Goal: Find contact information: Find contact information

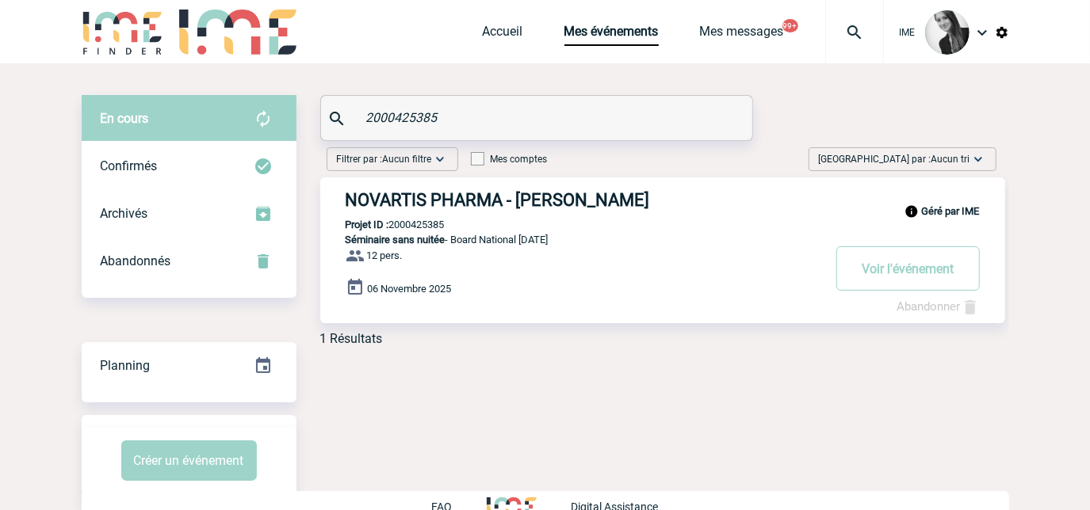
drag, startPoint x: 479, startPoint y: 122, endPoint x: 361, endPoint y: 147, distance: 120.0
click at [369, 137] on div "2000425385" at bounding box center [536, 118] width 431 height 44
type input "2"
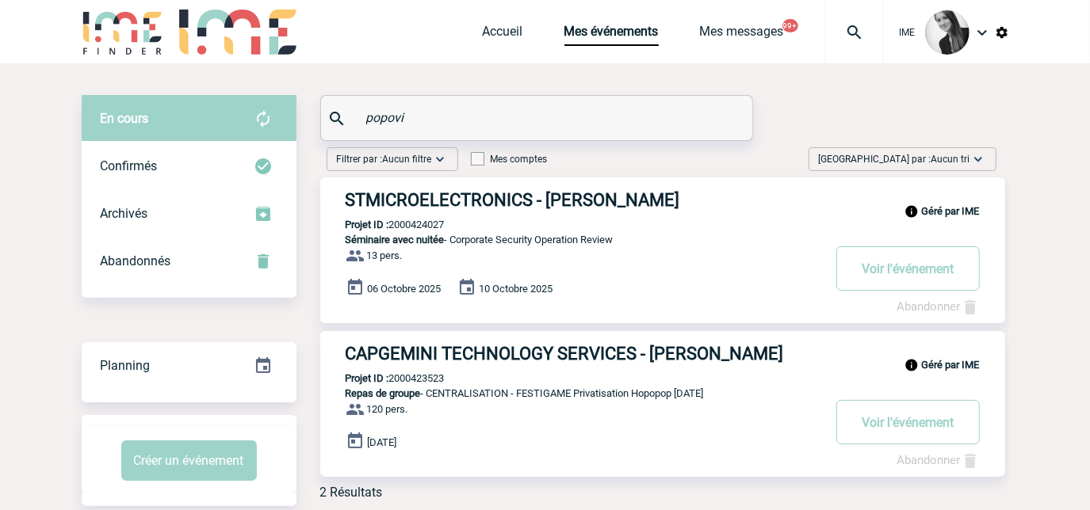
type input "popovi"
click at [600, 212] on div "Géré par IME STMICROELECTRONICS - Sanja POPOVIC Projet ID : 2000424027 Séminair…" at bounding box center [662, 251] width 685 height 146
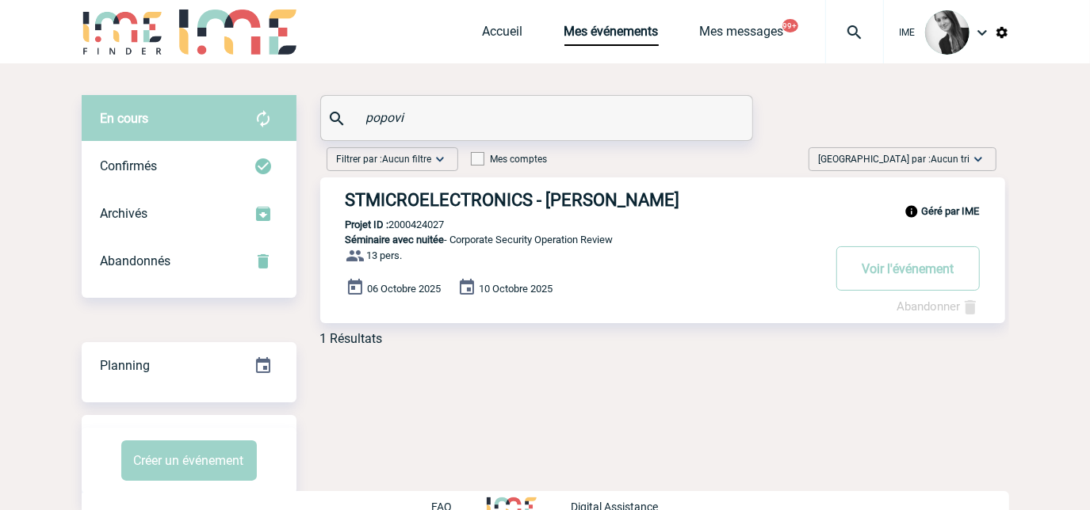
click at [615, 198] on h3 "STMICROELECTRONICS - Sanja POPOVIC" at bounding box center [584, 200] width 476 height 20
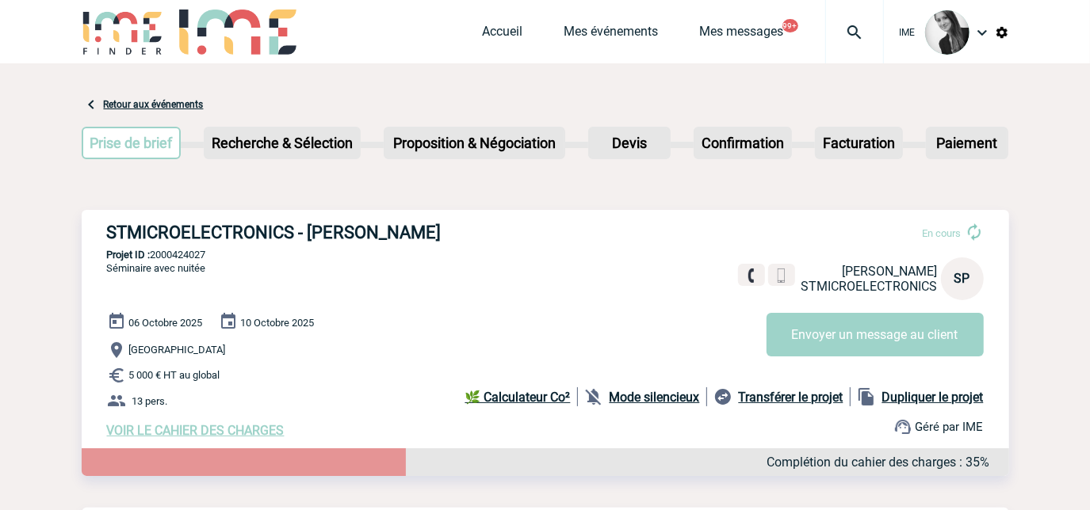
click at [185, 261] on p "Projet ID : 2000424027" at bounding box center [545, 255] width 927 height 12
copy p "2000424027"
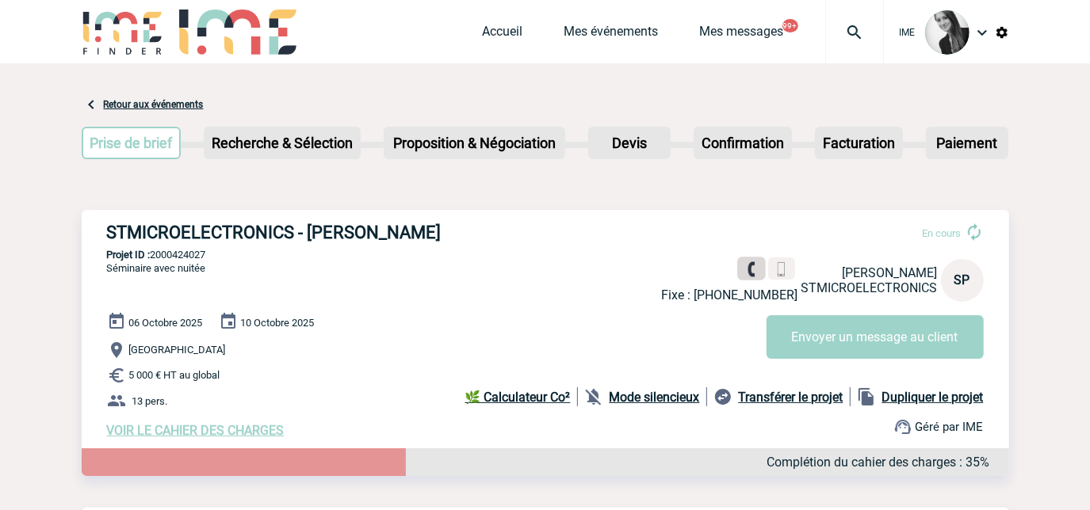
click at [749, 270] on img at bounding box center [751, 269] width 15 height 15
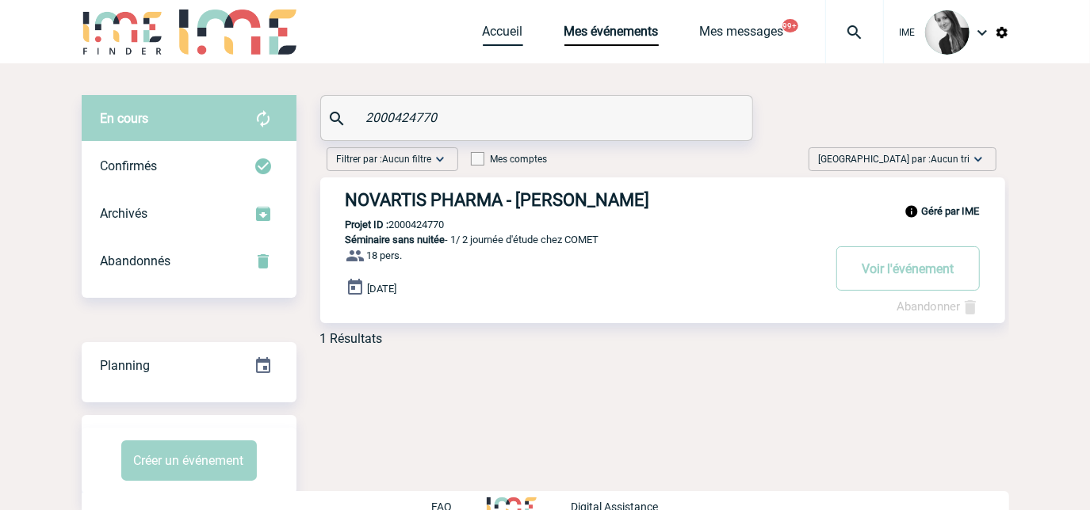
click at [509, 29] on link "Accueil" at bounding box center [503, 35] width 40 height 22
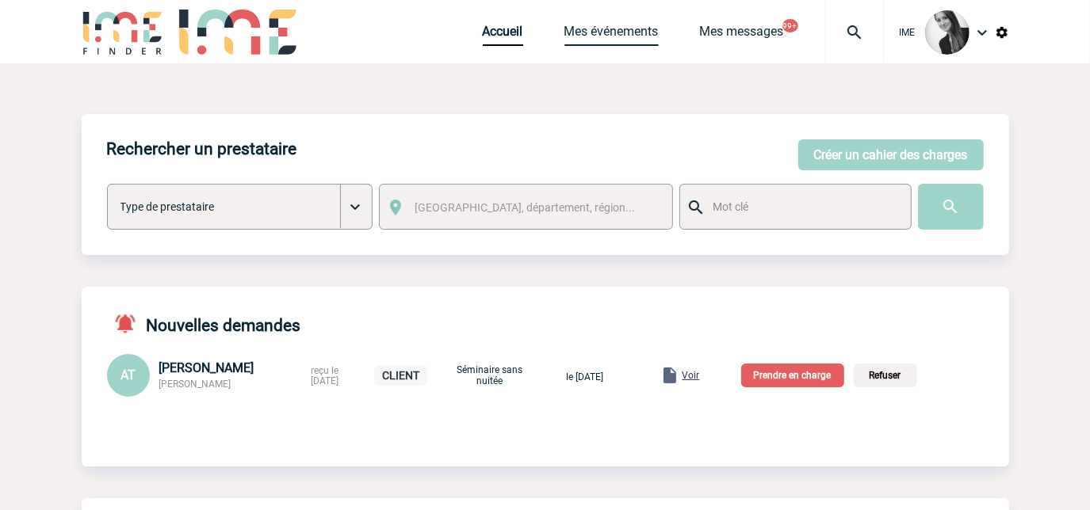
click at [602, 31] on link "Mes événements" at bounding box center [611, 35] width 94 height 22
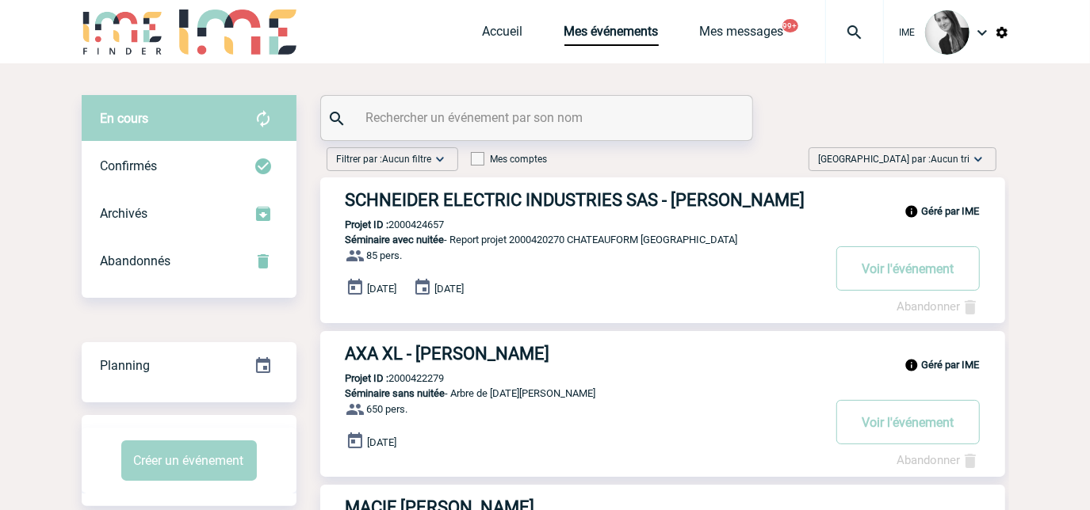
drag, startPoint x: 943, startPoint y: 159, endPoint x: 970, endPoint y: 260, distance: 105.2
click at [943, 159] on span "Aucun tri" at bounding box center [950, 159] width 39 height 11
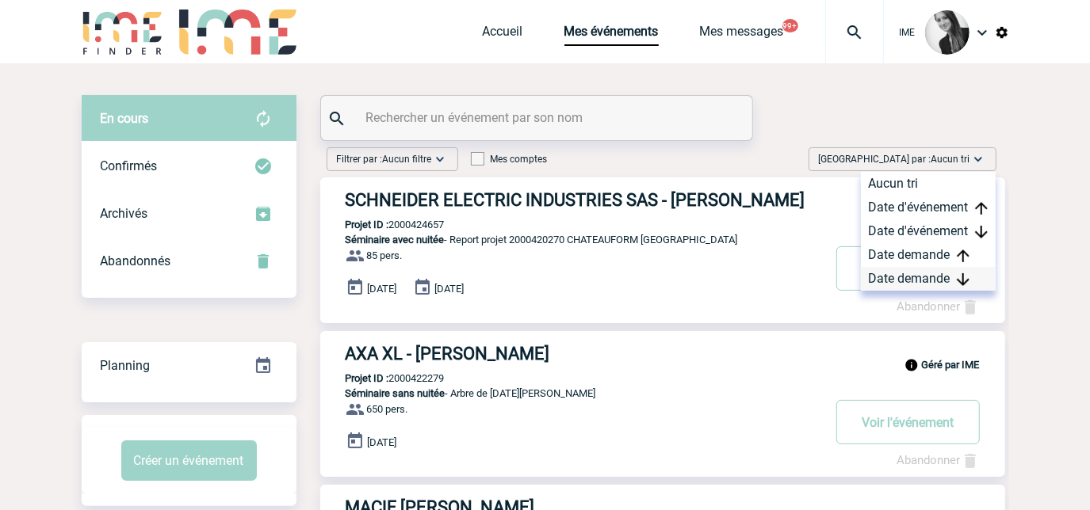
click at [961, 276] on img at bounding box center [963, 279] width 13 height 13
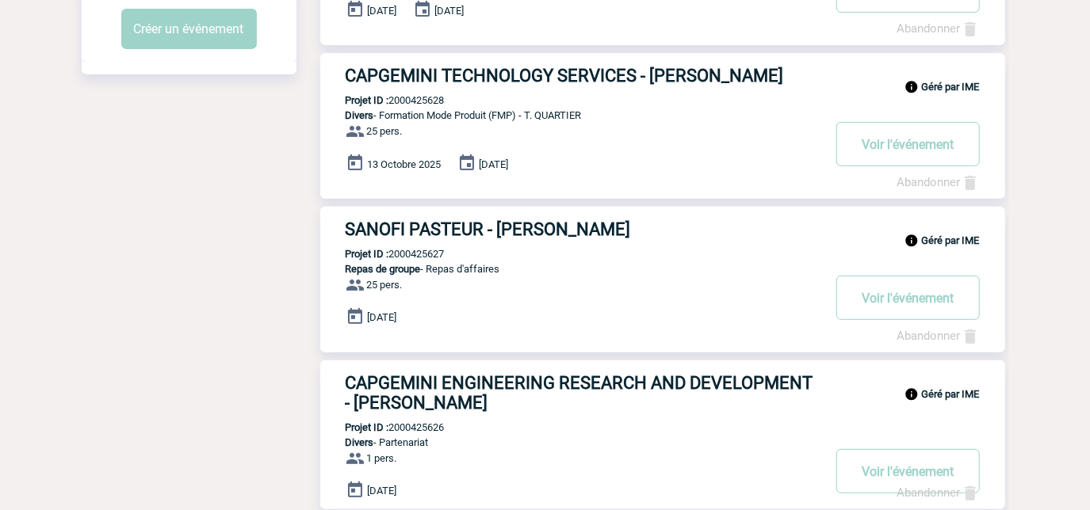
scroll to position [504, 0]
